Goal: Obtain resource: Download file/media

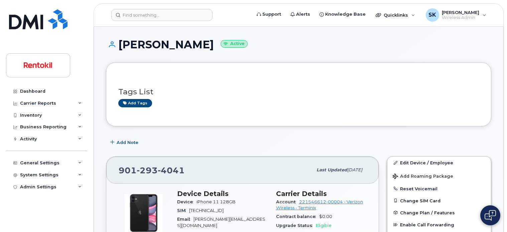
scroll to position [913, 0]
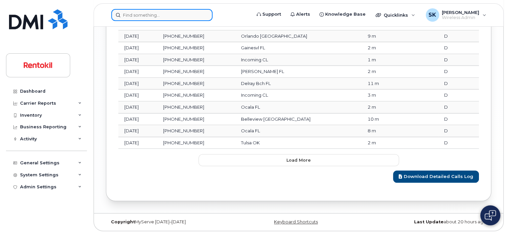
click at [134, 14] on input at bounding box center [161, 15] width 101 height 12
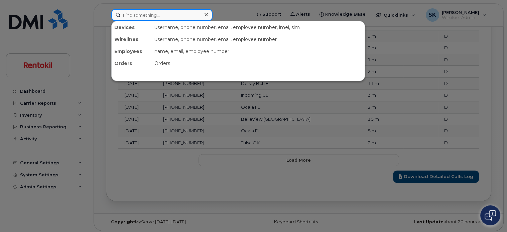
paste input "[PHONE_NUMBER]"
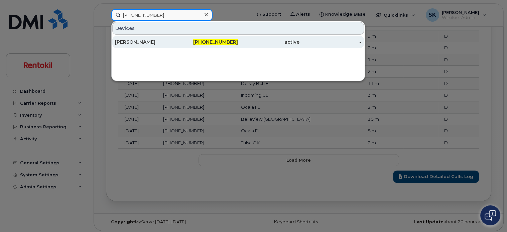
type input "[PHONE_NUMBER]"
click at [128, 40] on div "TRAVIS WILLIS" at bounding box center [145, 42] width 61 height 7
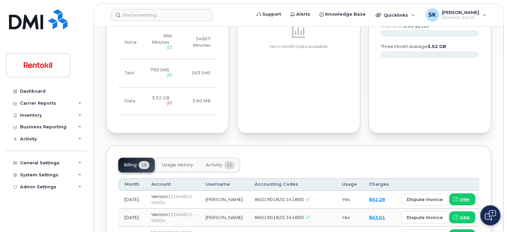
scroll to position [501, 0]
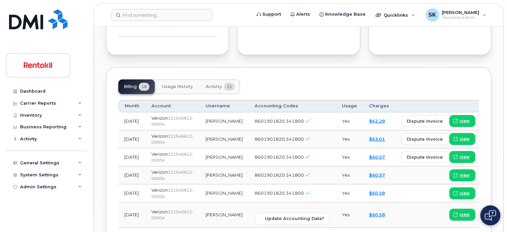
click at [174, 84] on span "Usage History" at bounding box center [177, 86] width 31 height 5
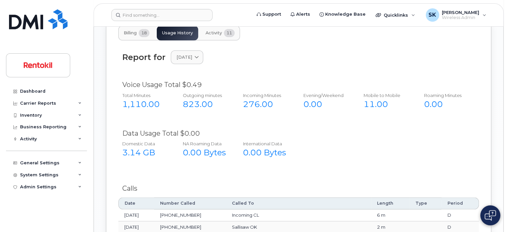
scroll to position [568, 0]
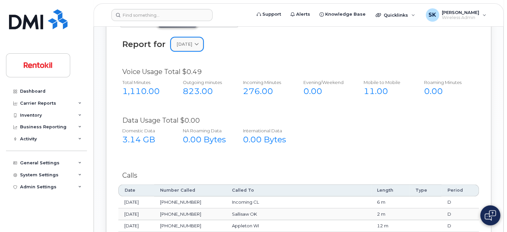
click at [199, 42] on icon at bounding box center [196, 44] width 4 height 4
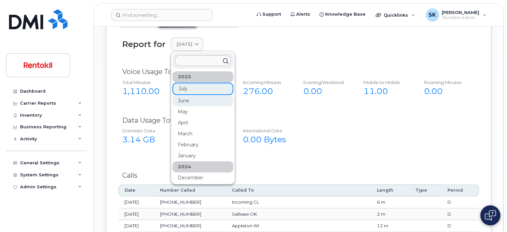
click at [184, 151] on div "June" at bounding box center [202, 156] width 61 height 11
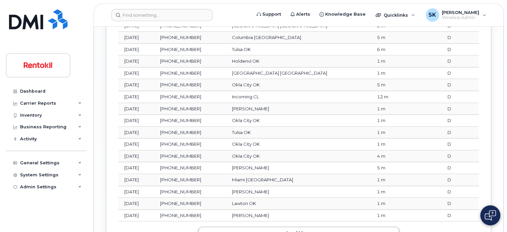
scroll to position [906, 0]
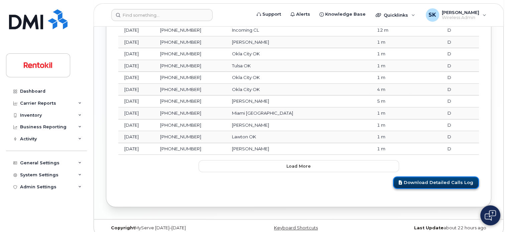
click at [428, 177] on link "Download Detailed Calls Log" at bounding box center [436, 183] width 86 height 12
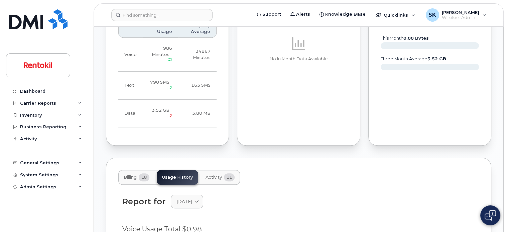
scroll to position [405, 0]
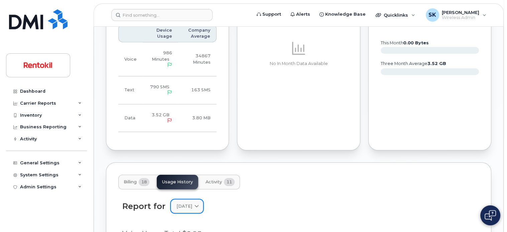
click at [199, 204] on icon at bounding box center [196, 206] width 4 height 4
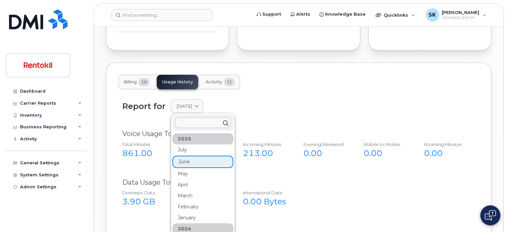
scroll to position [0, 0]
click at [181, 180] on div "July" at bounding box center [202, 185] width 61 height 11
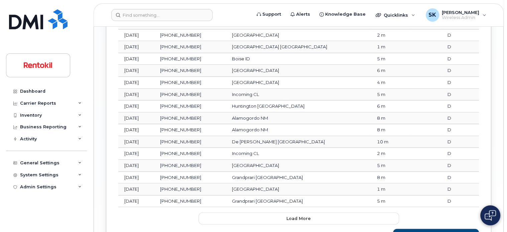
scroll to position [906, 0]
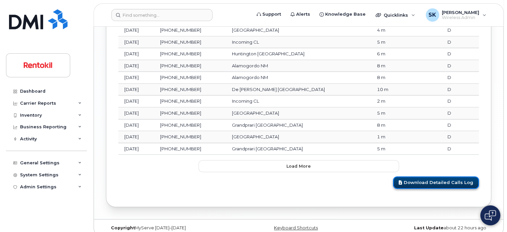
click at [440, 177] on link "Download Detailed Calls Log" at bounding box center [436, 183] width 86 height 12
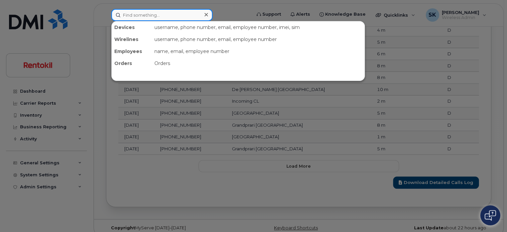
click at [135, 17] on input at bounding box center [161, 15] width 101 height 12
paste input "901-395-1261"
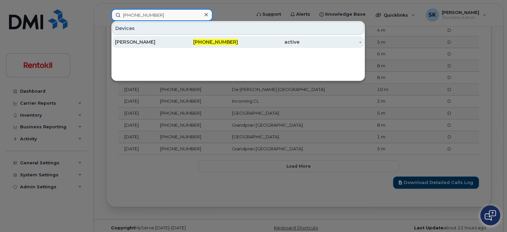
type input "901-395-1261"
click at [136, 40] on div "JAMIE TIMMONS" at bounding box center [145, 42] width 61 height 7
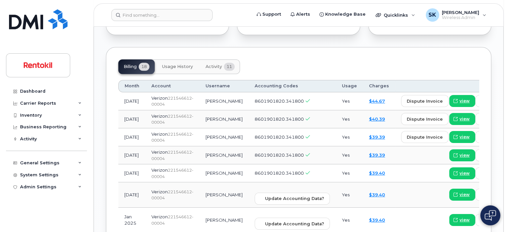
scroll to position [495, 0]
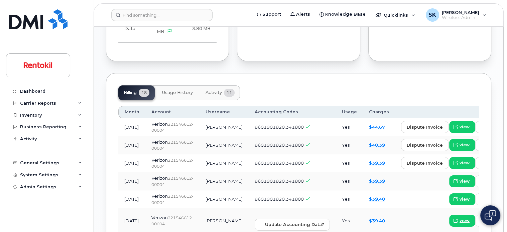
click at [173, 92] on span "Usage History" at bounding box center [177, 92] width 31 height 5
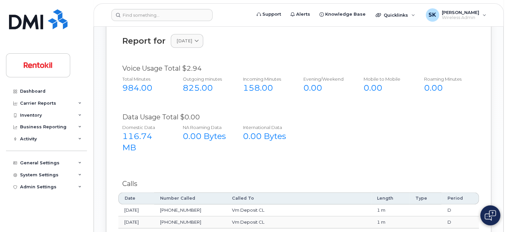
scroll to position [462, 0]
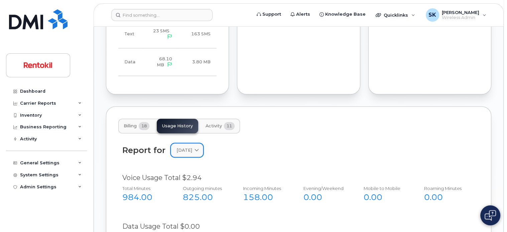
click at [199, 149] on icon at bounding box center [196, 150] width 4 height 4
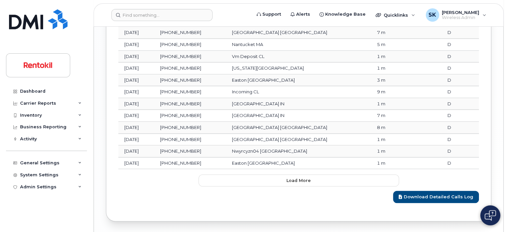
scroll to position [913, 0]
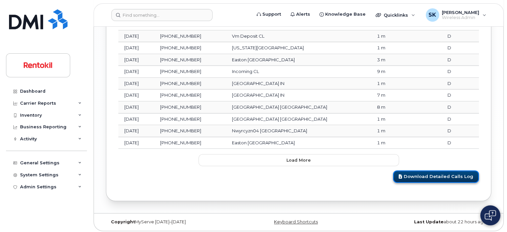
click at [425, 177] on link "Download Detailed Calls Log" at bounding box center [436, 177] width 86 height 12
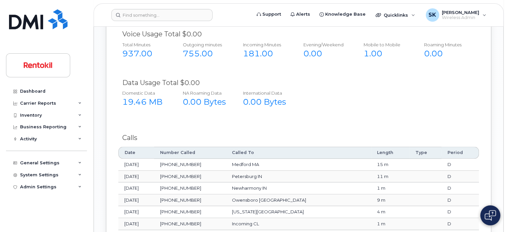
scroll to position [545, 0]
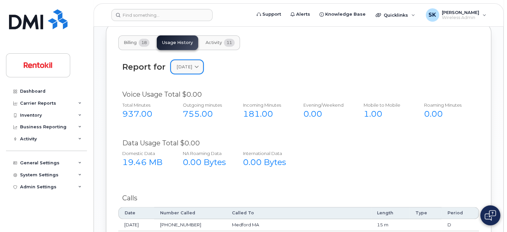
click at [199, 66] on icon at bounding box center [196, 67] width 4 height 4
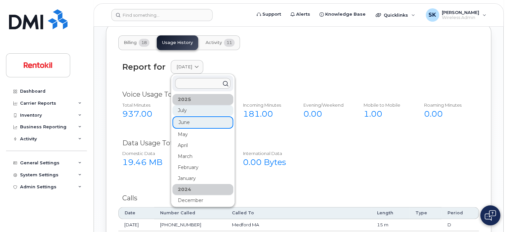
click at [189, 140] on div "July" at bounding box center [202, 145] width 61 height 11
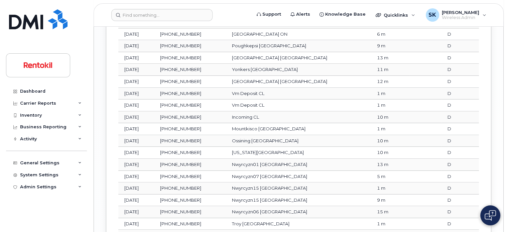
scroll to position [913, 0]
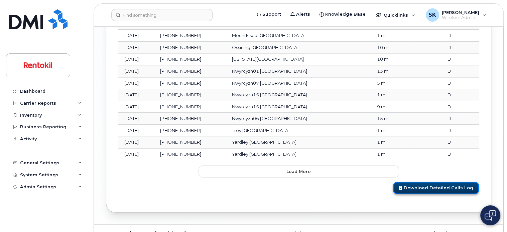
click at [438, 182] on link "Download Detailed Calls Log" at bounding box center [436, 188] width 86 height 12
click at [401, 23] on header "Support Alerts Knowledge Base Quicklinks Suspend / Cancel Device Change SIM Car…" at bounding box center [299, 14] width 410 height 23
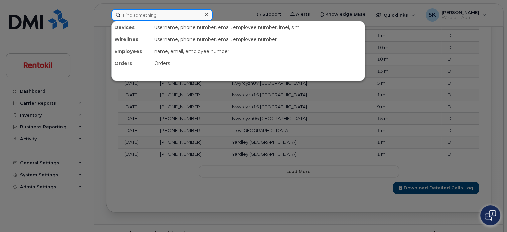
click at [157, 17] on input at bounding box center [161, 15] width 101 height 12
paste input "269-370 -6184"
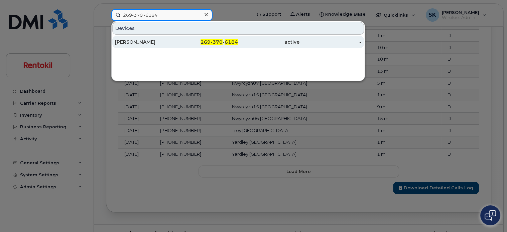
type input "269-370 -6184"
click at [140, 42] on div "BEVERLY BLACK" at bounding box center [145, 42] width 61 height 7
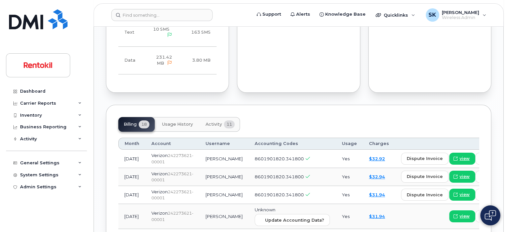
scroll to position [595, 0]
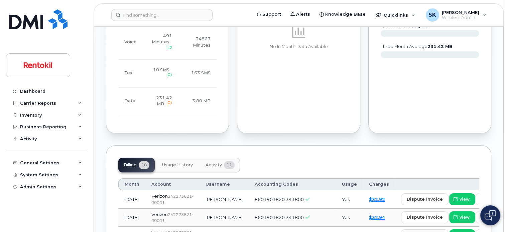
click at [170, 163] on span "Usage History" at bounding box center [177, 165] width 31 height 5
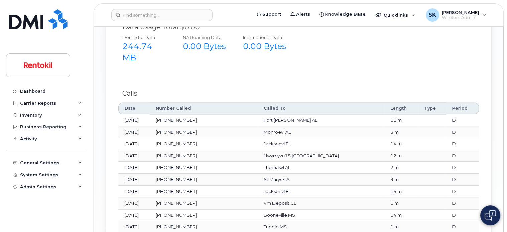
scroll to position [739, 0]
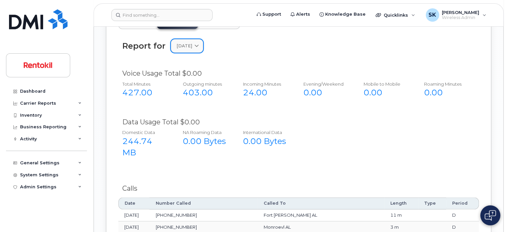
click at [199, 44] on icon at bounding box center [196, 46] width 4 height 4
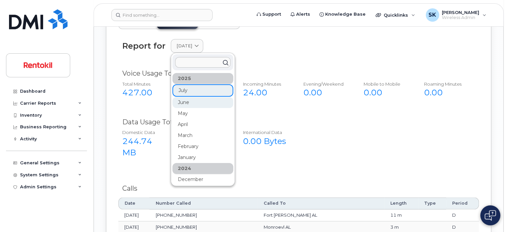
click at [188, 152] on div "June" at bounding box center [202, 157] width 61 height 11
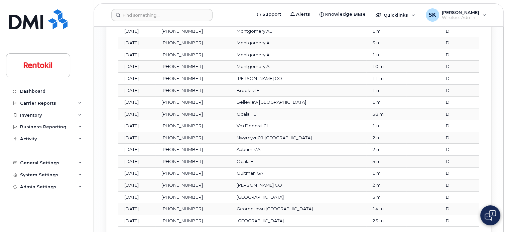
scroll to position [1073, 0]
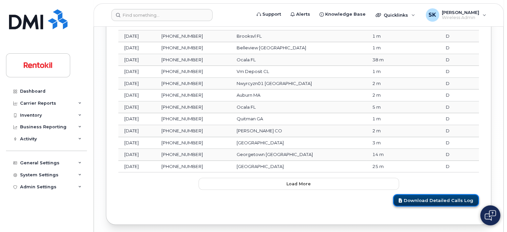
click at [420, 194] on link "Download Detailed Calls Log" at bounding box center [436, 200] width 86 height 12
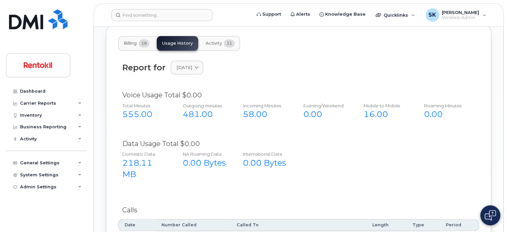
scroll to position [705, 0]
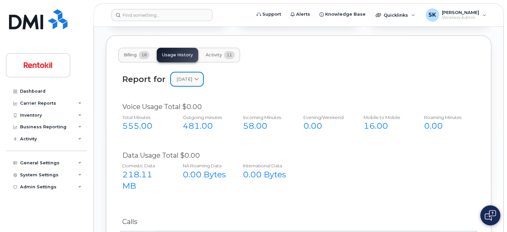
click at [199, 77] on icon at bounding box center [196, 79] width 4 height 4
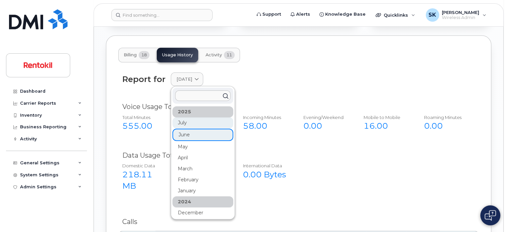
click at [182, 153] on div "July" at bounding box center [202, 158] width 61 height 11
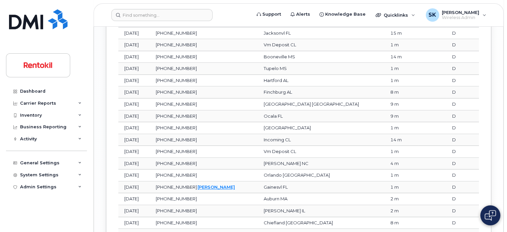
scroll to position [1073, 0]
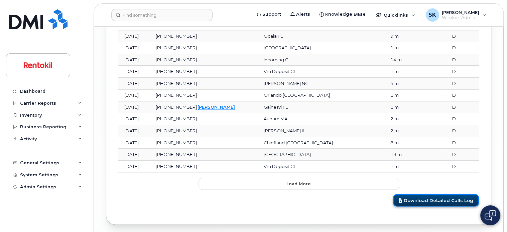
click at [426, 194] on link "Download Detailed Calls Log" at bounding box center [436, 200] width 86 height 12
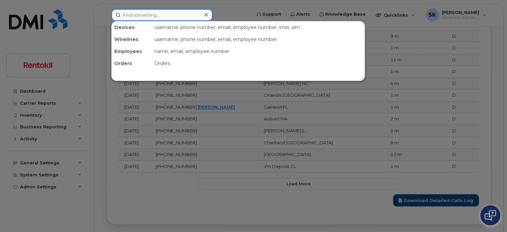
click at [132, 13] on input at bounding box center [161, 15] width 101 height 12
paste input "9013782197"
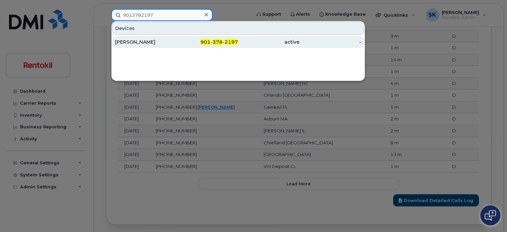
type input "9013782197"
click at [133, 43] on div "SEDRICK RECTOR" at bounding box center [145, 42] width 61 height 7
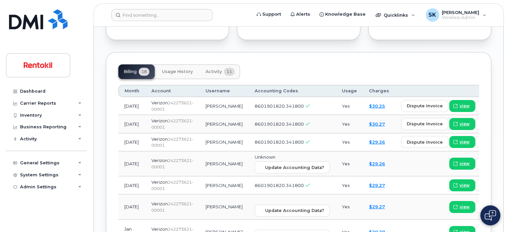
scroll to position [534, 0]
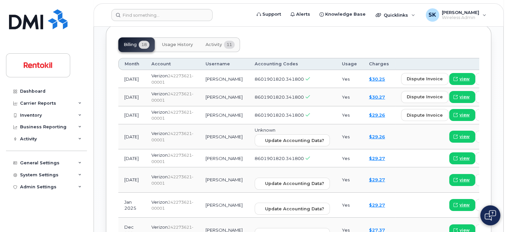
click at [180, 42] on span "Usage History" at bounding box center [177, 44] width 31 height 5
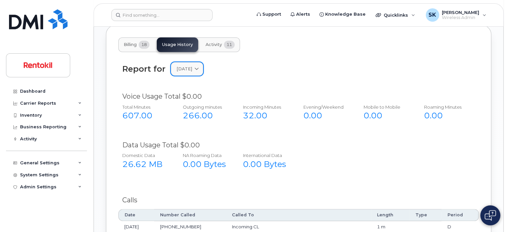
click at [199, 67] on icon at bounding box center [196, 69] width 4 height 4
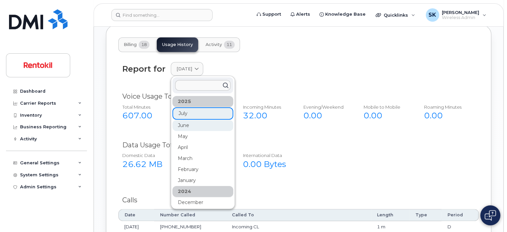
click at [192, 175] on div "June" at bounding box center [202, 180] width 61 height 11
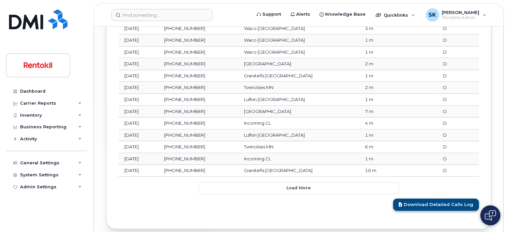
scroll to position [898, 0]
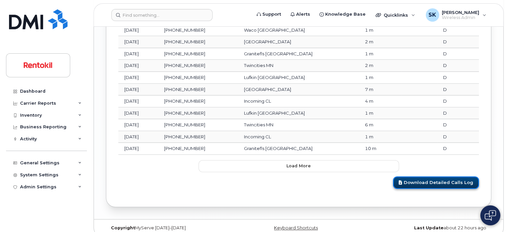
click at [435, 177] on link "Download Detailed Calls Log" at bounding box center [436, 183] width 86 height 12
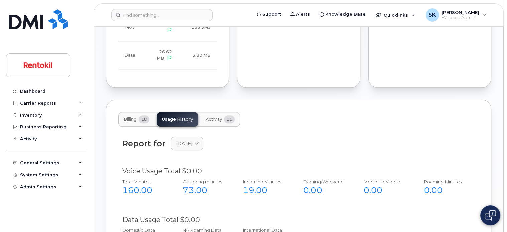
scroll to position [464, 0]
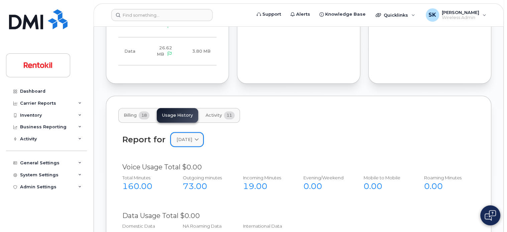
click at [199, 138] on icon at bounding box center [196, 140] width 4 height 4
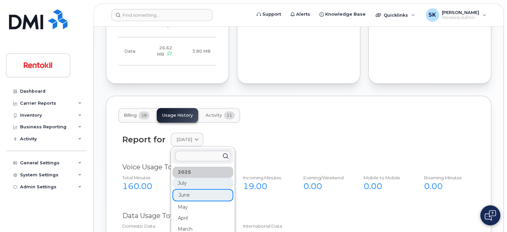
click at [181, 213] on div "July" at bounding box center [202, 218] width 61 height 11
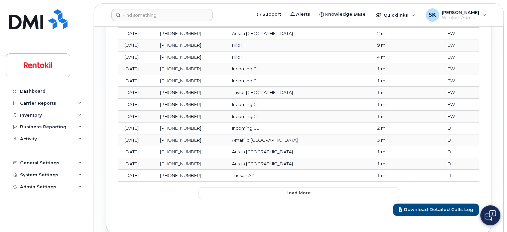
scroll to position [898, 0]
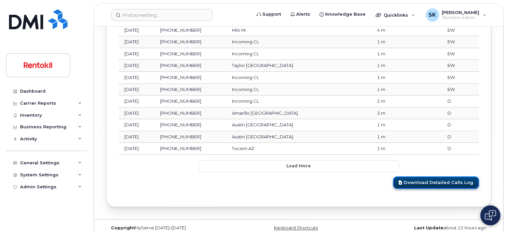
click at [438, 177] on link "Download Detailed Calls Log" at bounding box center [436, 183] width 86 height 12
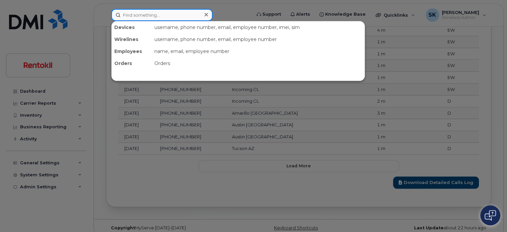
click at [142, 15] on input at bounding box center [161, 15] width 101 height 12
paste input "956-285-1647"
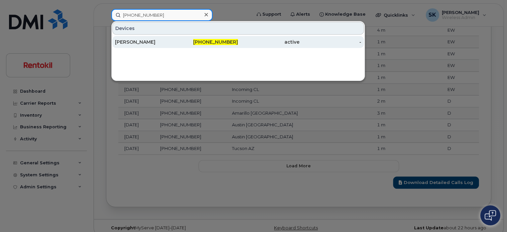
type input "956-285-1647"
click at [143, 42] on div "Brianna Remedios" at bounding box center [145, 42] width 61 height 7
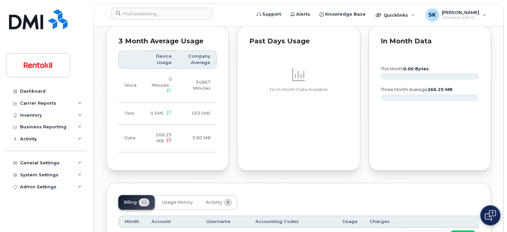
scroll to position [501, 0]
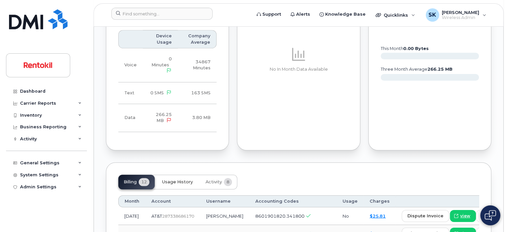
click at [175, 180] on span "Usage History" at bounding box center [177, 182] width 31 height 5
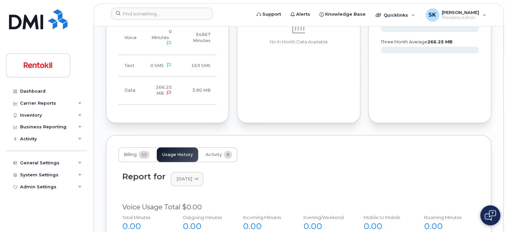
scroll to position [577, 0]
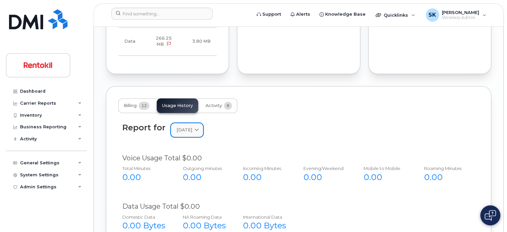
click at [197, 127] on div "[DATE]" at bounding box center [186, 130] width 21 height 6
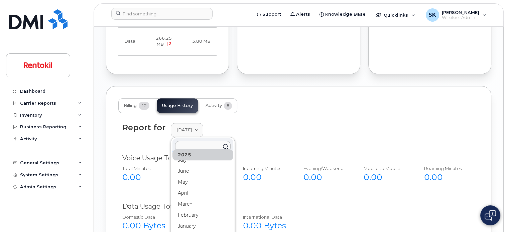
scroll to position [12, 0]
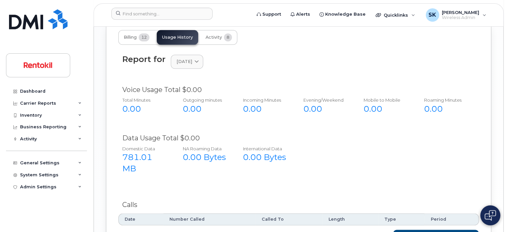
scroll to position [678, 0]
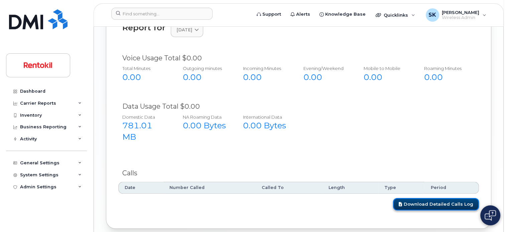
click at [427, 198] on link "Download Detailed Calls Log" at bounding box center [436, 204] width 86 height 12
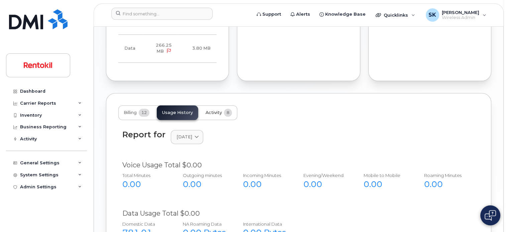
scroll to position [544, 0]
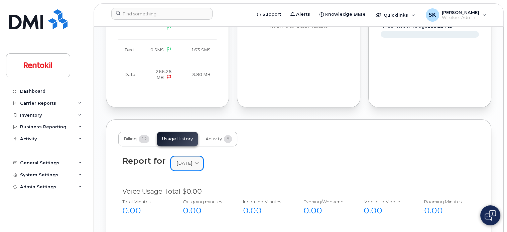
click at [199, 162] on icon at bounding box center [196, 164] width 4 height 4
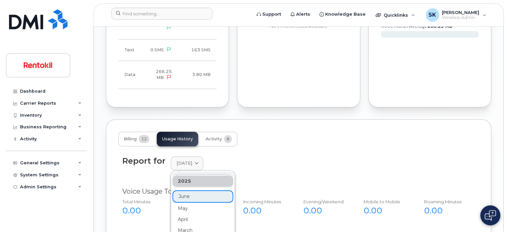
scroll to position [0, 0]
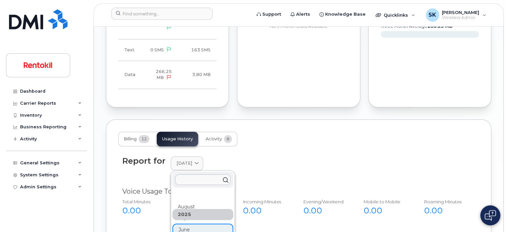
click at [244, 157] on div "Report for June 2025 2025 August July June May April March February January 202…" at bounding box center [298, 164] width 352 height 14
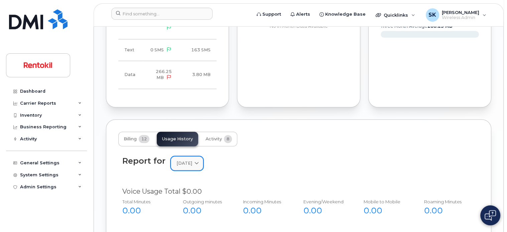
click at [199, 162] on icon at bounding box center [196, 164] width 4 height 4
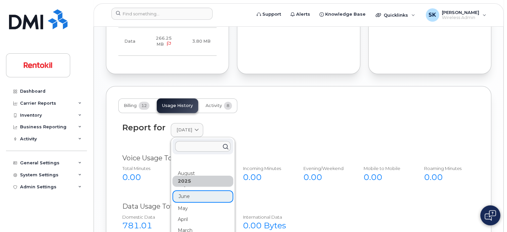
click at [193, 176] on div "2025" at bounding box center [202, 181] width 61 height 11
click at [200, 127] on span at bounding box center [196, 130] width 6 height 6
click at [142, 123] on div "Report for June 2025 2025 August July June May April March February January 202…" at bounding box center [298, 130] width 352 height 14
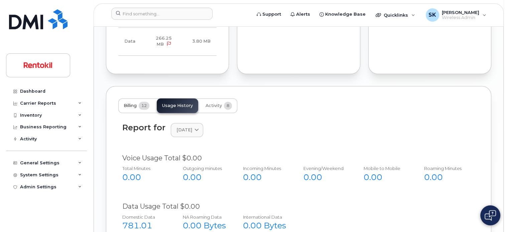
click at [130, 103] on span "Billing" at bounding box center [130, 105] width 13 height 5
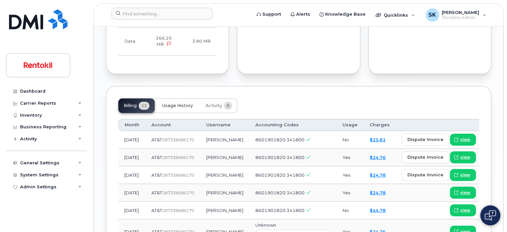
click at [174, 103] on span "Usage History" at bounding box center [177, 105] width 31 height 5
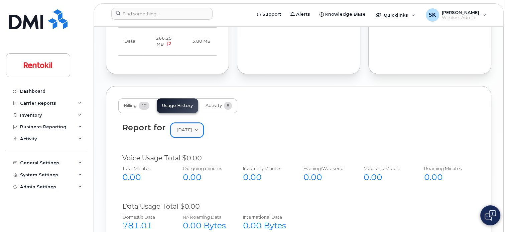
click at [199, 128] on icon at bounding box center [196, 130] width 4 height 4
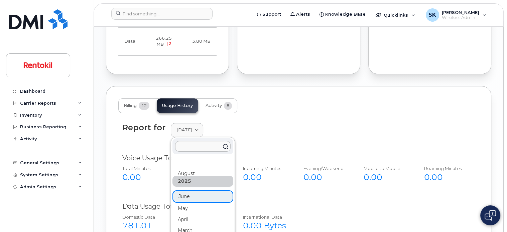
click at [184, 176] on div "2025" at bounding box center [202, 181] width 61 height 11
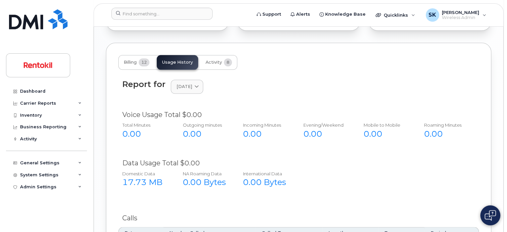
scroll to position [678, 0]
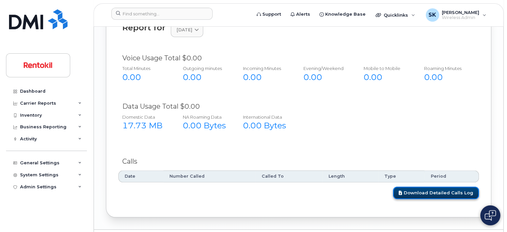
click at [448, 187] on link "Download Detailed Calls Log" at bounding box center [436, 193] width 86 height 12
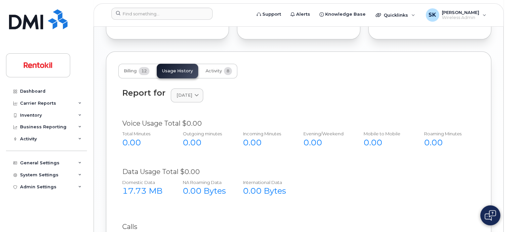
scroll to position [611, 0]
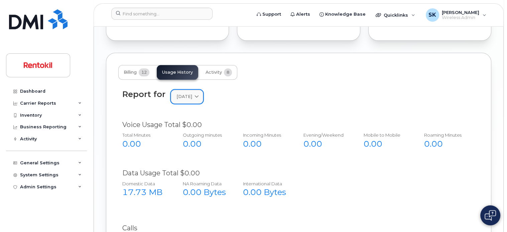
click at [199, 95] on icon at bounding box center [196, 97] width 4 height 4
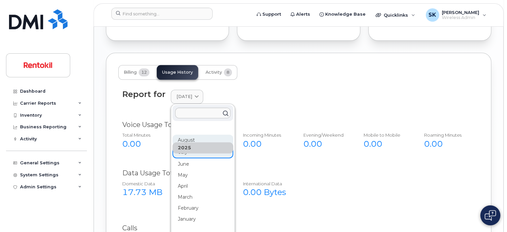
click at [187, 170] on div "August" at bounding box center [202, 175] width 61 height 11
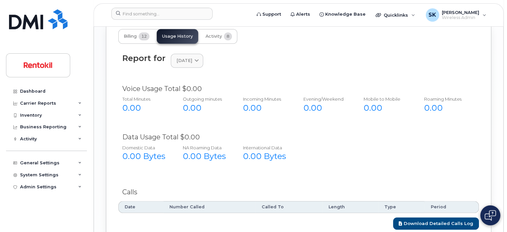
scroll to position [678, 0]
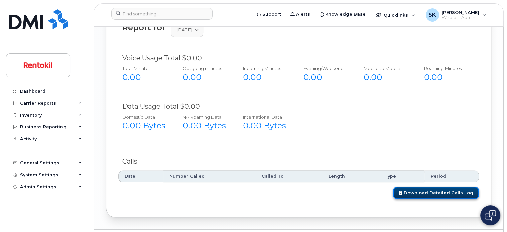
click at [434, 187] on link "Download Detailed Calls Log" at bounding box center [436, 193] width 86 height 12
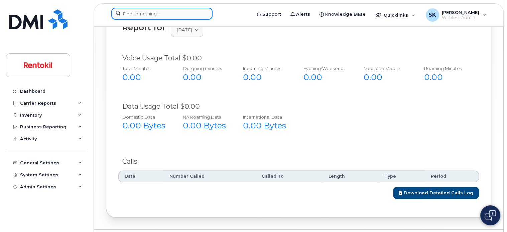
click at [135, 12] on input at bounding box center [161, 14] width 101 height 12
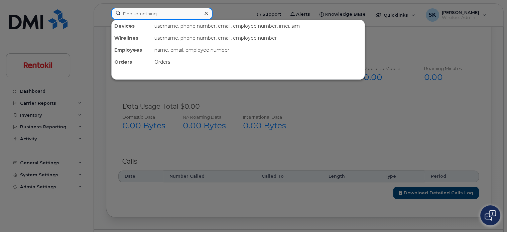
paste input "704-408-4889"
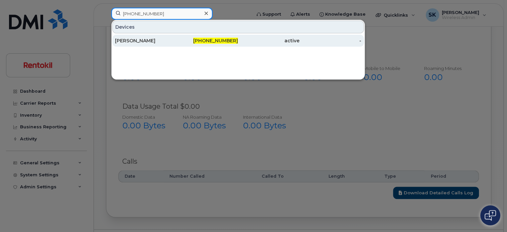
type input "704-408-4889"
click at [147, 41] on div "SEQUITTA BRESS" at bounding box center [145, 40] width 61 height 7
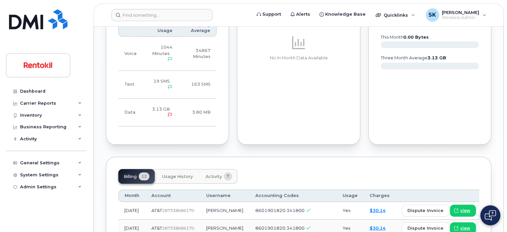
scroll to position [601, 0]
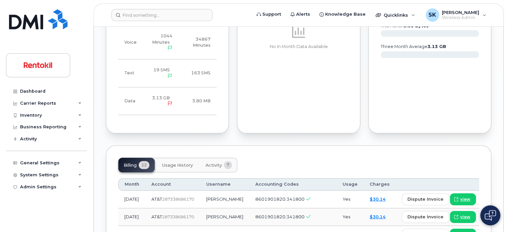
click at [182, 158] on button "Usage History" at bounding box center [177, 165] width 41 height 15
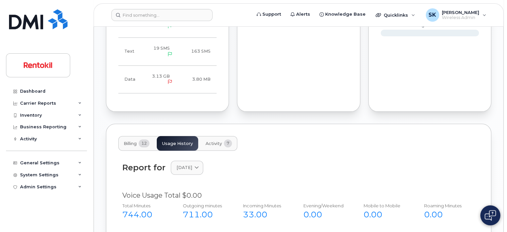
scroll to position [735, 0]
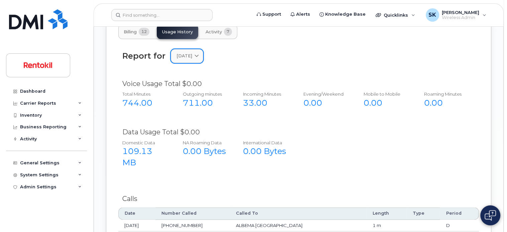
click at [199, 54] on icon at bounding box center [196, 56] width 4 height 4
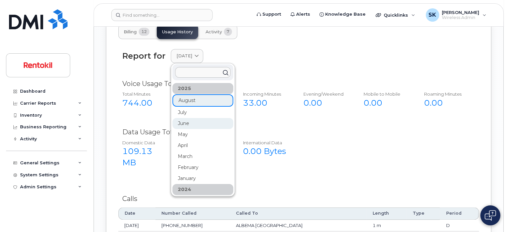
click at [183, 195] on div "June" at bounding box center [202, 200] width 61 height 11
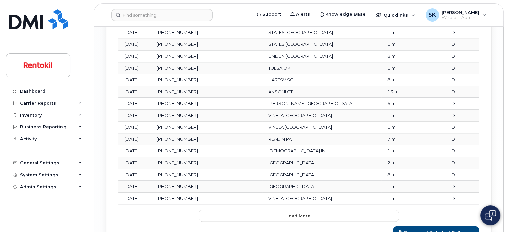
scroll to position [1073, 0]
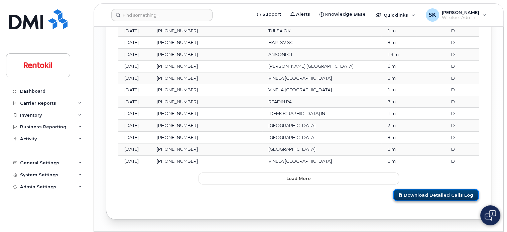
click at [441, 189] on link "Download Detailed Calls Log" at bounding box center [436, 195] width 86 height 12
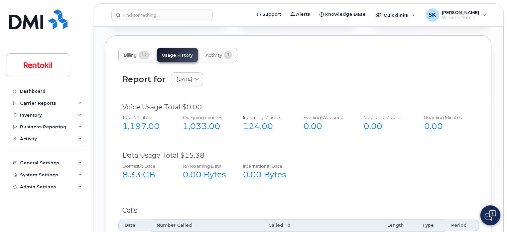
scroll to position [672, 0]
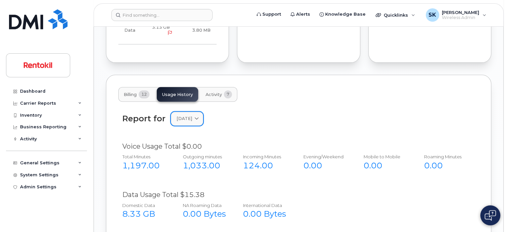
click at [200, 116] on span at bounding box center [196, 119] width 6 height 6
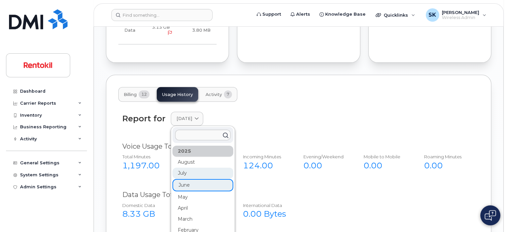
click at [183, 225] on div "July" at bounding box center [202, 230] width 61 height 11
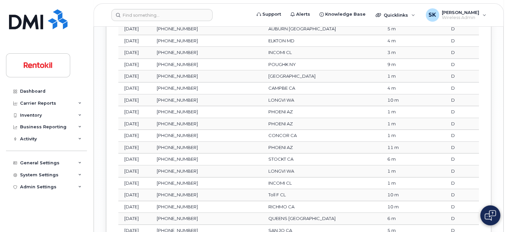
scroll to position [1073, 0]
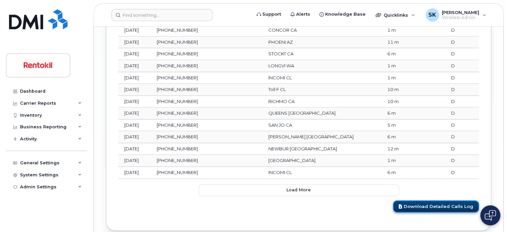
click at [433, 201] on link "Download Detailed Calls Log" at bounding box center [436, 207] width 86 height 12
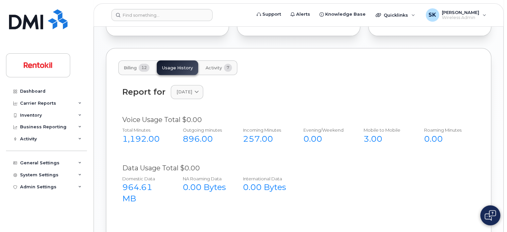
scroll to position [672, 0]
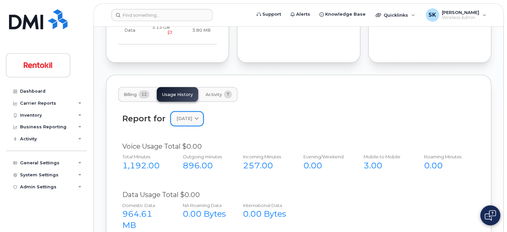
click at [199, 117] on icon at bounding box center [196, 119] width 4 height 4
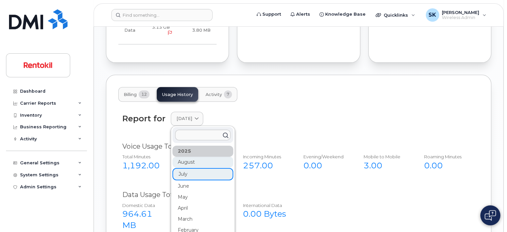
click at [185, 192] on div "August" at bounding box center [202, 197] width 61 height 11
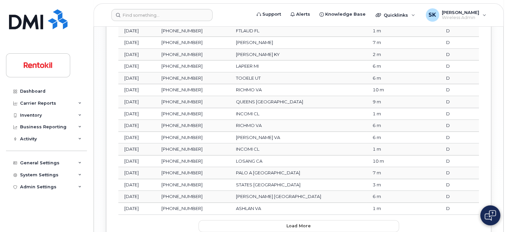
scroll to position [1073, 0]
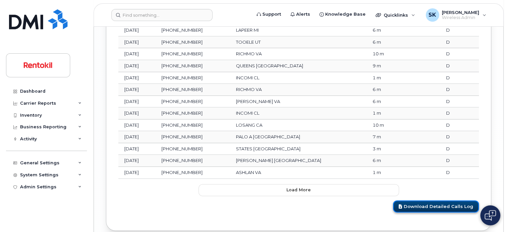
click at [437, 201] on link "Download Detailed Calls Log" at bounding box center [436, 207] width 86 height 12
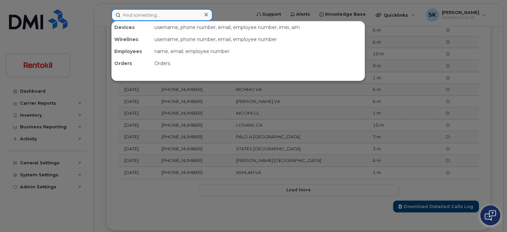
click at [142, 13] on input at bounding box center [161, 15] width 101 height 12
paste input "813-528-6090"
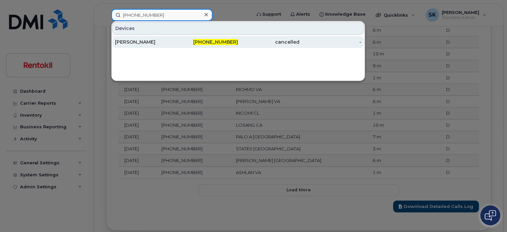
type input "813-528-6090"
click at [133, 43] on div "Lillian Martin" at bounding box center [145, 42] width 61 height 7
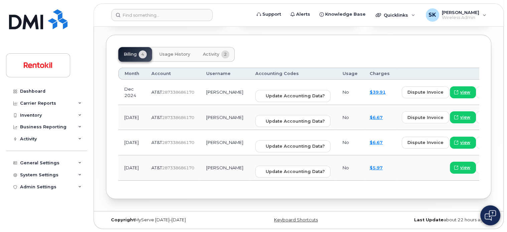
scroll to position [464, 0]
click at [173, 54] on span "Usage History" at bounding box center [174, 53] width 31 height 5
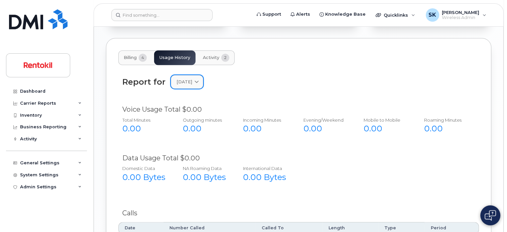
scroll to position [429, 0]
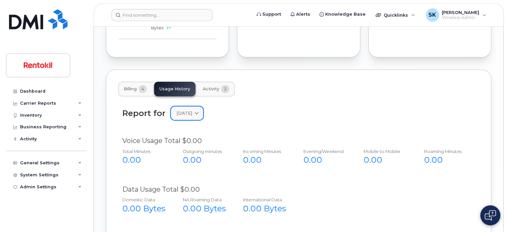
click at [199, 113] on icon at bounding box center [196, 113] width 4 height 4
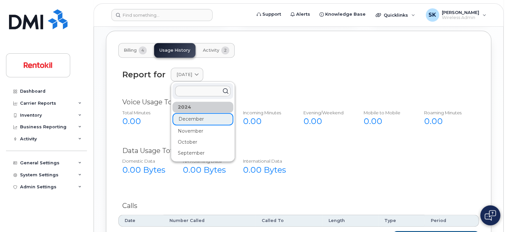
scroll to position [462, 0]
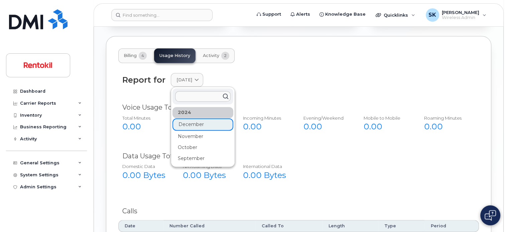
click at [295, 79] on div "Report for [DATE] [DATE] November October September" at bounding box center [298, 80] width 352 height 14
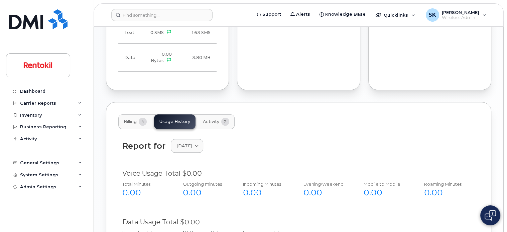
scroll to position [395, 0]
click at [213, 121] on span "Activity" at bounding box center [211, 122] width 16 height 5
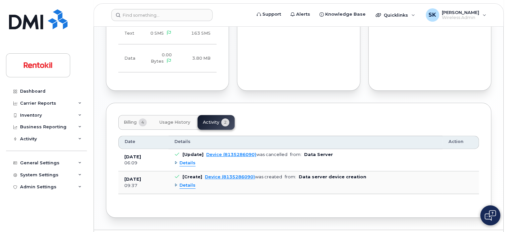
click at [127, 122] on span "Billing" at bounding box center [130, 122] width 13 height 5
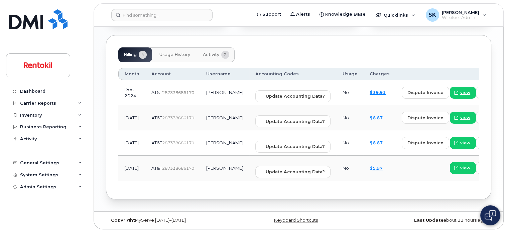
scroll to position [464, 0]
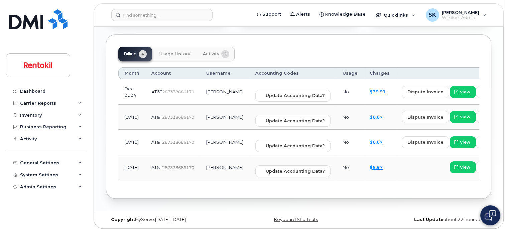
click at [176, 52] on span "Usage History" at bounding box center [174, 53] width 31 height 5
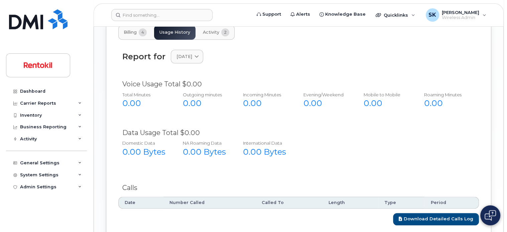
scroll to position [529, 0]
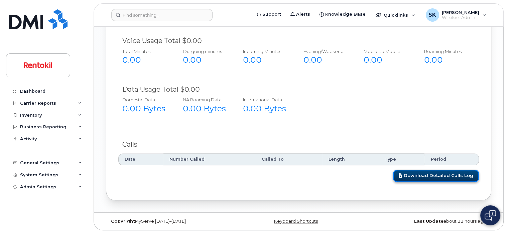
click at [420, 175] on link "Download Detailed Calls Log" at bounding box center [436, 176] width 86 height 12
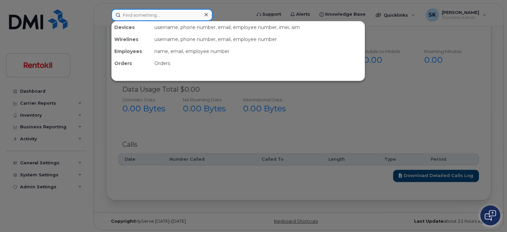
click at [150, 18] on input at bounding box center [161, 15] width 101 height 12
paste input "[PHONE_NUMBER]"
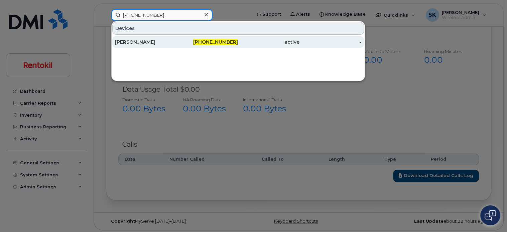
type input "[PHONE_NUMBER]"
click at [142, 42] on div "[PERSON_NAME]" at bounding box center [145, 42] width 61 height 7
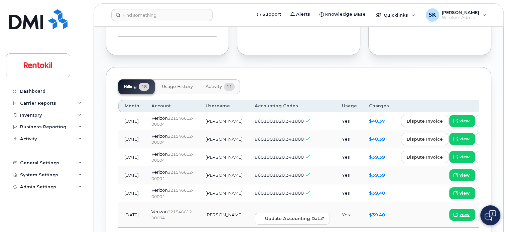
click at [175, 90] on span "Usage History" at bounding box center [177, 86] width 31 height 5
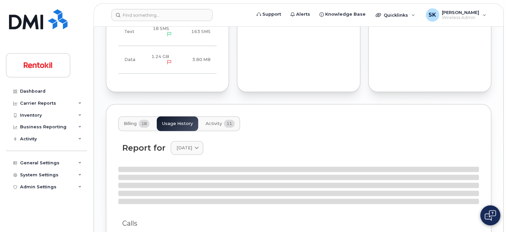
scroll to position [501, 0]
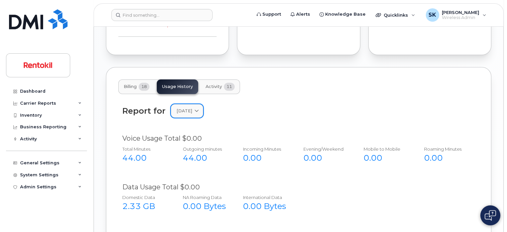
click at [199, 113] on icon at bounding box center [196, 111] width 4 height 4
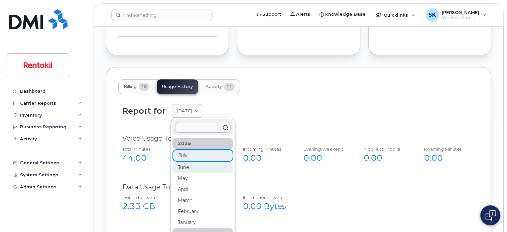
click at [178, 217] on div "June" at bounding box center [202, 222] width 61 height 11
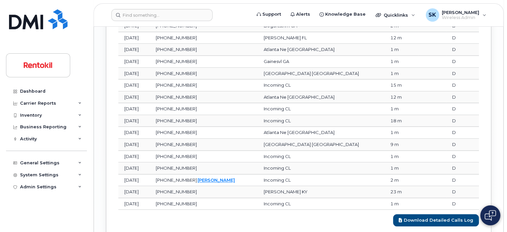
scroll to position [878, 0]
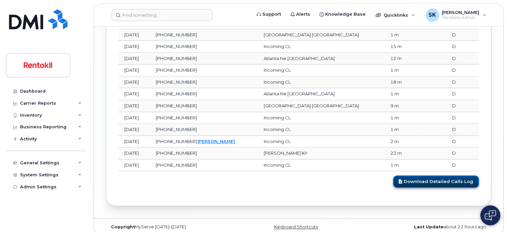
click at [441, 177] on link "Download Detailed Calls Log" at bounding box center [436, 182] width 86 height 12
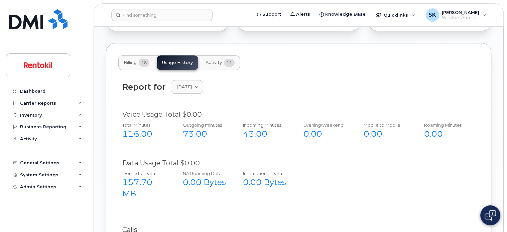
scroll to position [510, 0]
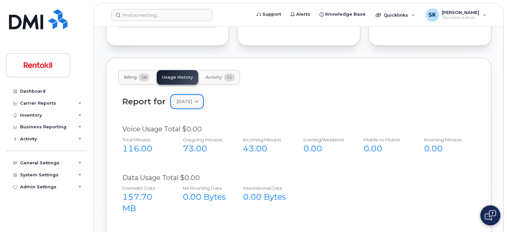
click at [199, 104] on icon at bounding box center [196, 102] width 4 height 4
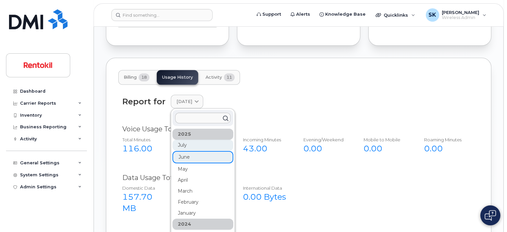
click at [182, 175] on div "July" at bounding box center [202, 180] width 61 height 11
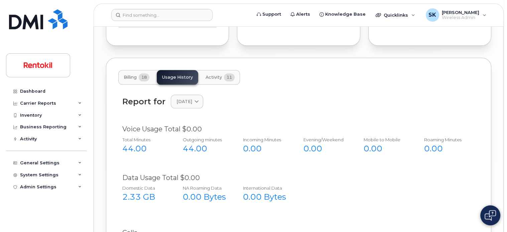
scroll to position [641, 0]
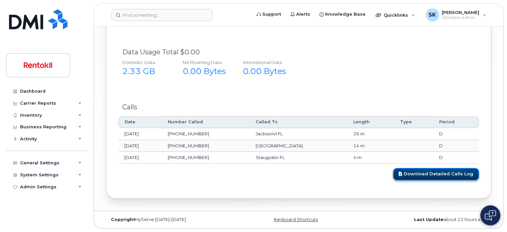
click at [451, 173] on link "Download Detailed Calls Log" at bounding box center [436, 174] width 86 height 12
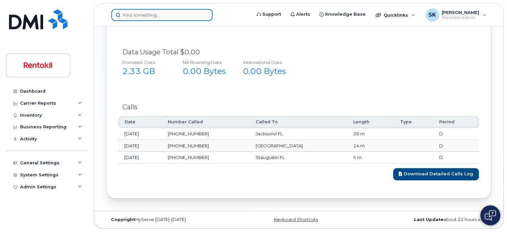
click at [147, 15] on input at bounding box center [161, 15] width 101 height 12
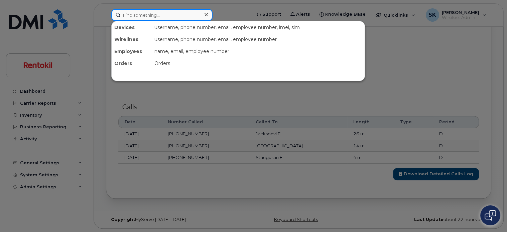
paste input "[PHONE_NUMBER]"
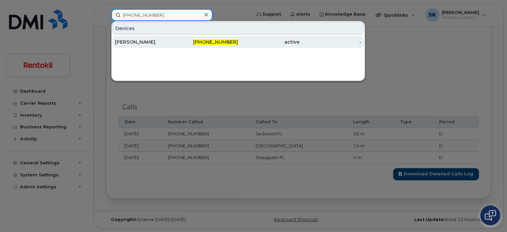
type input "[PHONE_NUMBER]"
click at [139, 41] on div "[PERSON_NAME]" at bounding box center [145, 42] width 61 height 7
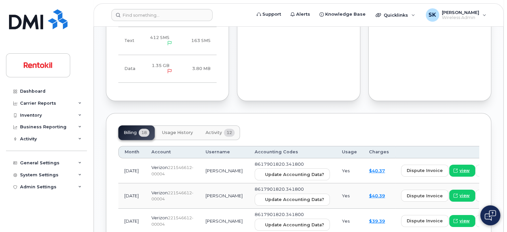
scroll to position [495, 0]
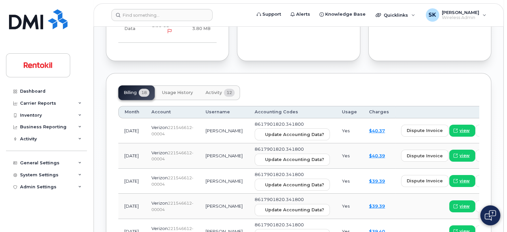
click at [175, 93] on span "Usage History" at bounding box center [177, 92] width 31 height 5
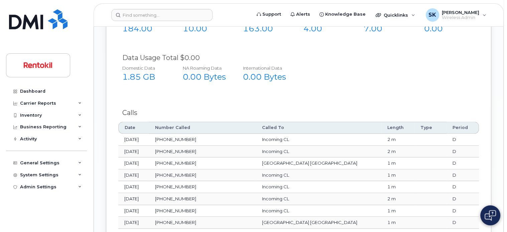
scroll to position [562, 0]
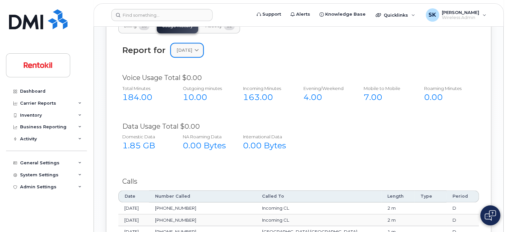
click at [197, 50] on div "[DATE]" at bounding box center [186, 50] width 21 height 6
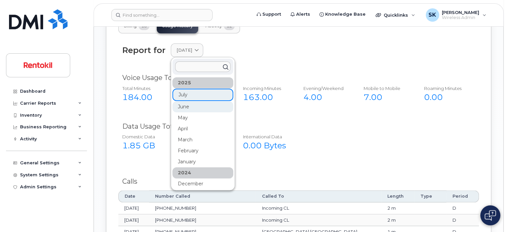
click at [189, 157] on div "June" at bounding box center [202, 162] width 61 height 11
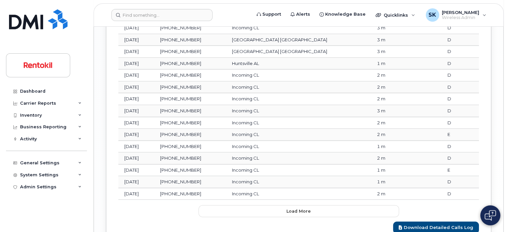
scroll to position [913, 0]
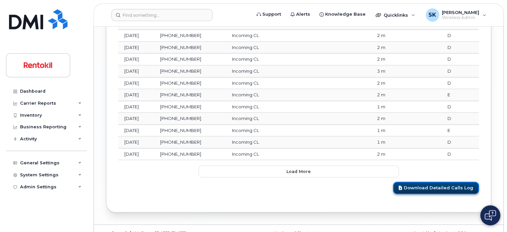
click at [429, 182] on link "Download Detailed Calls Log" at bounding box center [436, 188] width 86 height 12
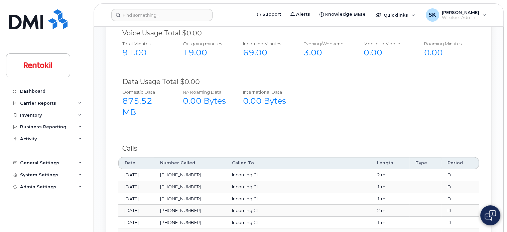
scroll to position [578, 0]
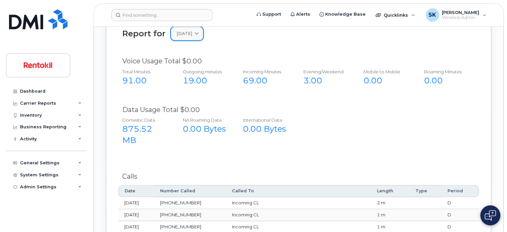
click at [199, 34] on icon at bounding box center [196, 33] width 4 height 4
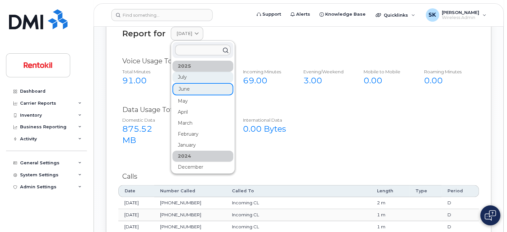
click at [180, 107] on div "July" at bounding box center [202, 112] width 61 height 11
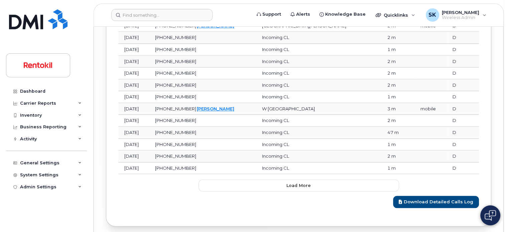
scroll to position [913, 0]
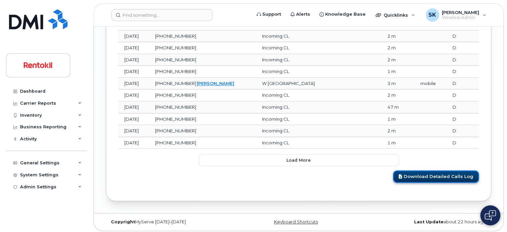
click at [416, 175] on link "Download Detailed Calls Log" at bounding box center [436, 177] width 86 height 12
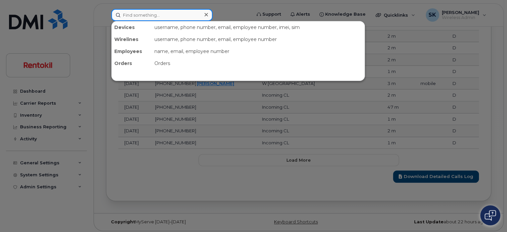
click at [158, 16] on input at bounding box center [161, 15] width 101 height 12
paste input "901.378.1330"
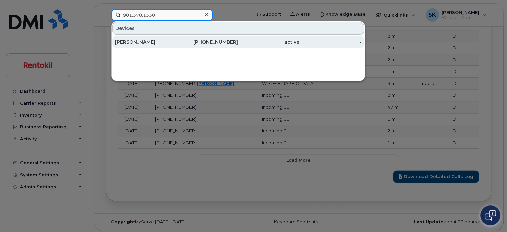
type input "901.378.1330"
click at [147, 44] on div "[PERSON_NAME]" at bounding box center [145, 42] width 61 height 7
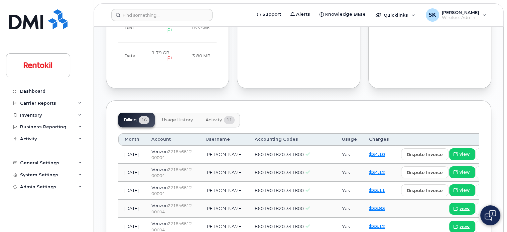
click at [187, 119] on span "Usage History" at bounding box center [177, 120] width 31 height 5
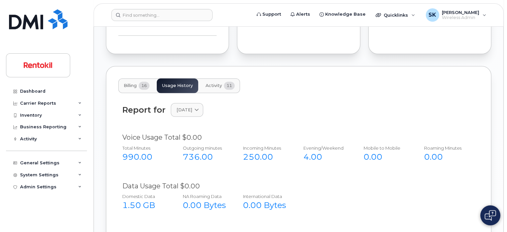
scroll to position [501, 0]
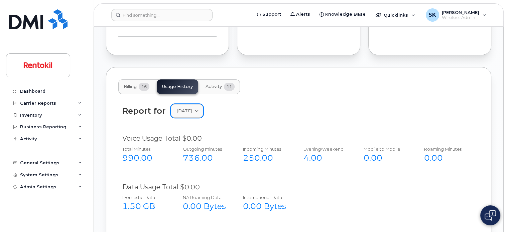
click at [199, 111] on icon at bounding box center [196, 111] width 4 height 4
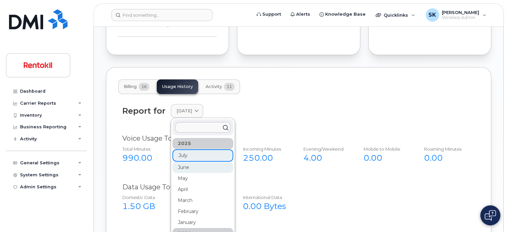
click at [188, 217] on div "June" at bounding box center [202, 222] width 61 height 11
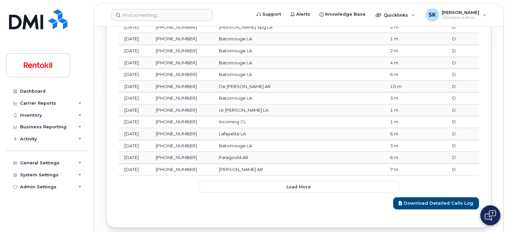
scroll to position [913, 0]
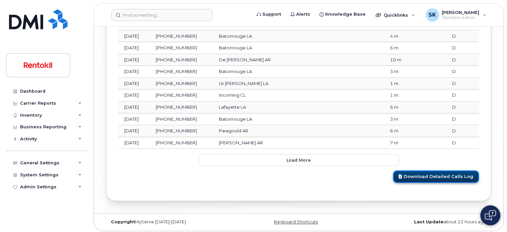
click at [452, 174] on link "Download Detailed Calls Log" at bounding box center [436, 177] width 86 height 12
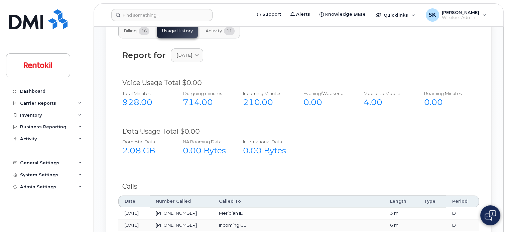
scroll to position [545, 0]
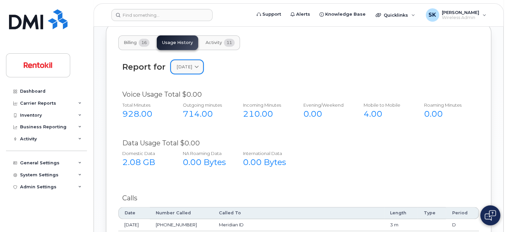
click at [200, 65] on span at bounding box center [196, 67] width 6 height 6
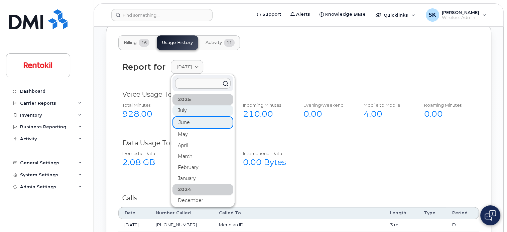
click at [187, 140] on div "July" at bounding box center [202, 145] width 61 height 11
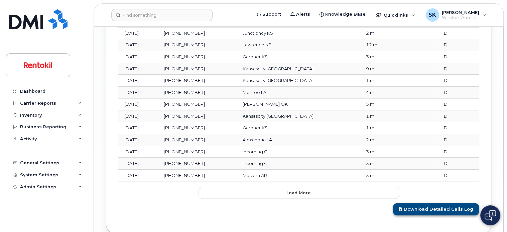
scroll to position [913, 0]
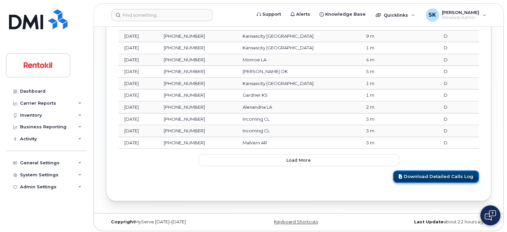
click at [445, 177] on link "Download Detailed Calls Log" at bounding box center [436, 177] width 86 height 12
